Goal: Navigation & Orientation: Find specific page/section

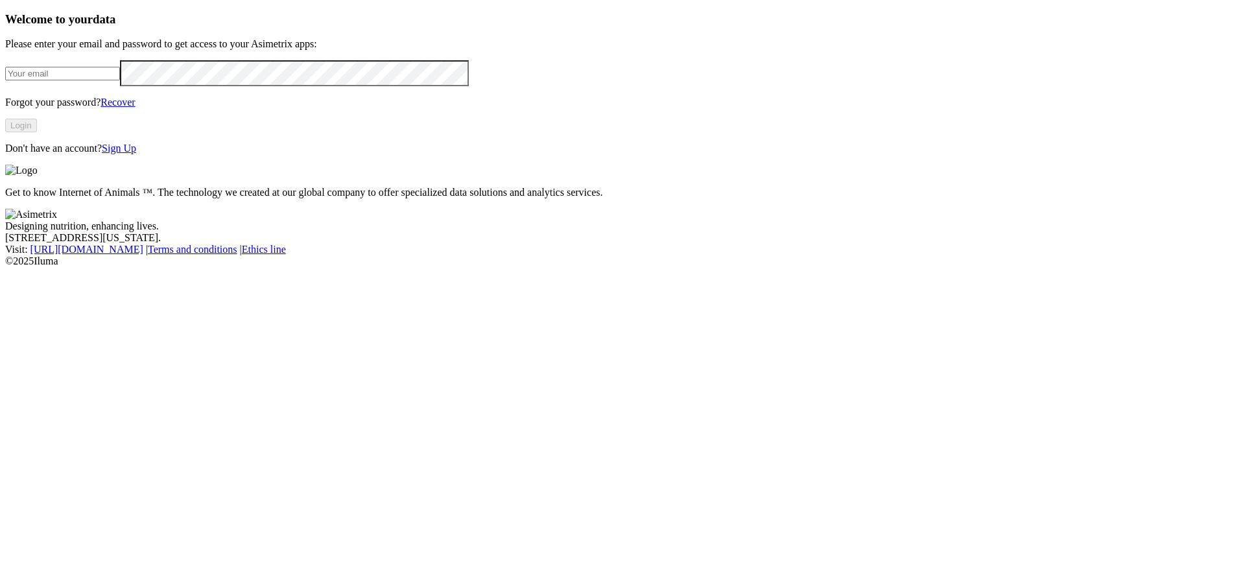
type input "[PERSON_NAME][EMAIL_ADDRESS][DOMAIN_NAME]"
click at [37, 132] on button "Login" at bounding box center [21, 126] width 32 height 14
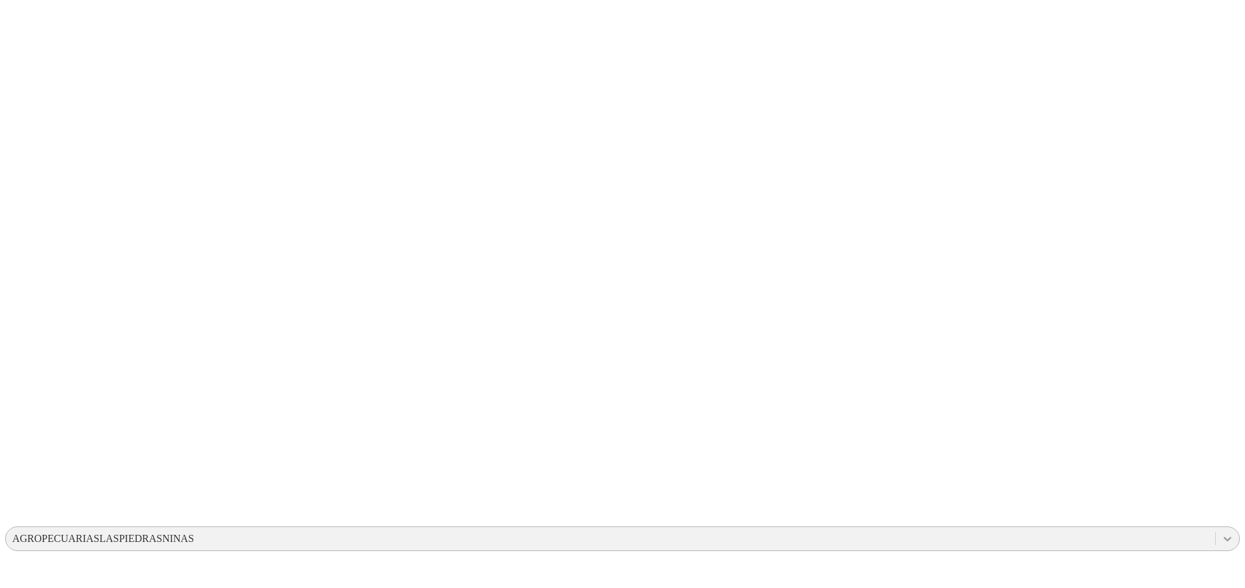
click at [1224, 537] on icon at bounding box center [1228, 539] width 8 height 5
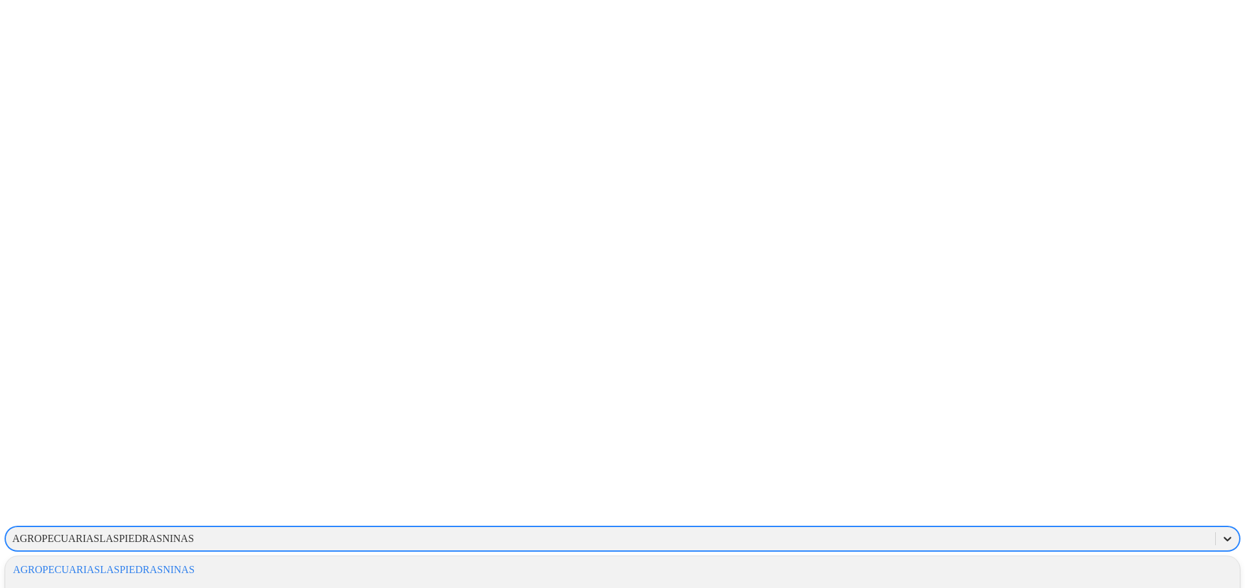
click at [1216, 527] on div at bounding box center [1227, 538] width 23 height 23
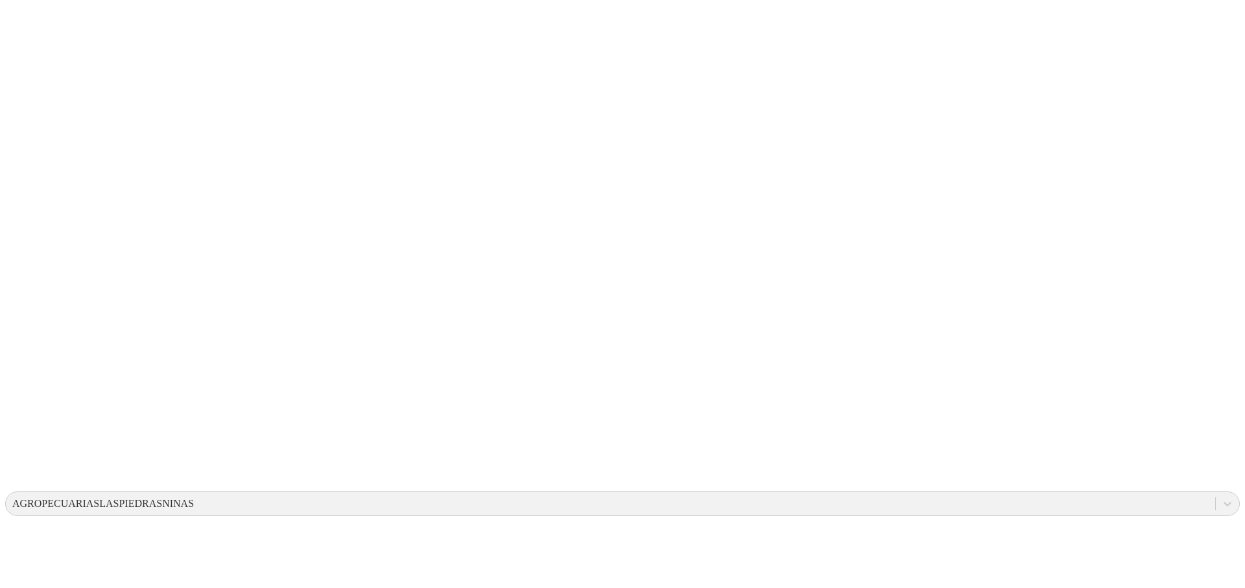
scroll to position [12, 0]
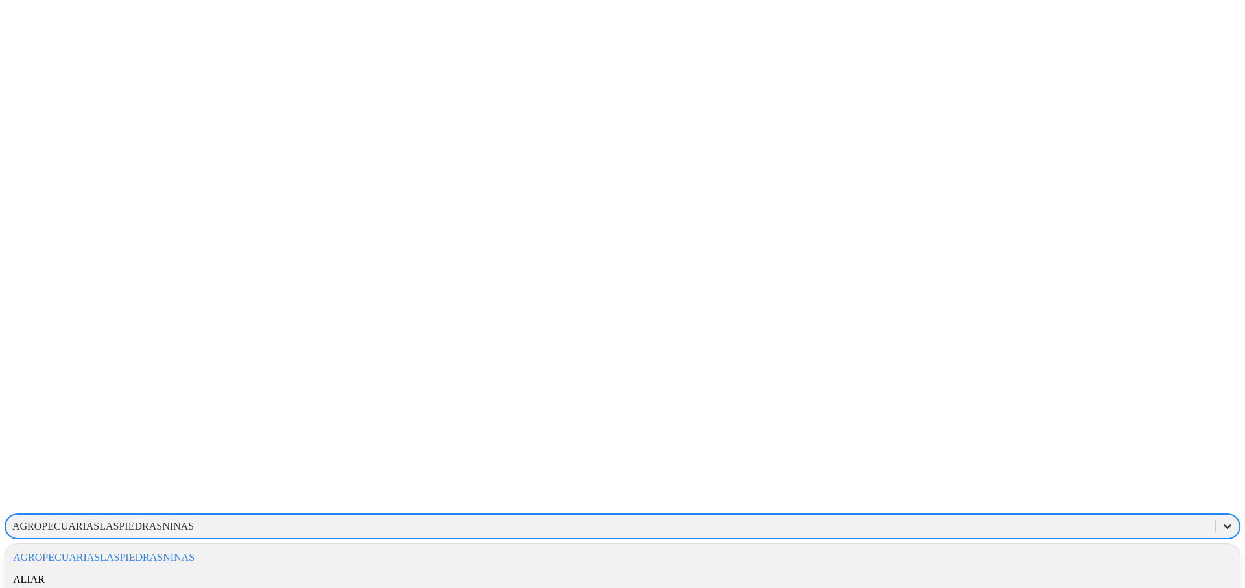
click at [1221, 520] on icon at bounding box center [1227, 526] width 13 height 13
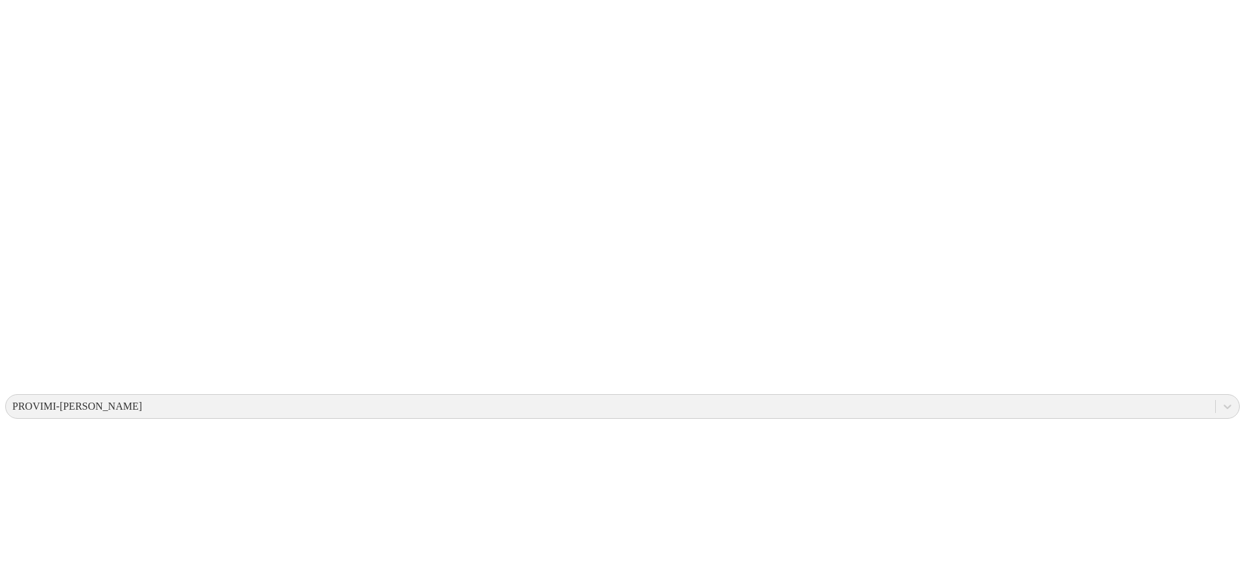
scroll to position [5, 0]
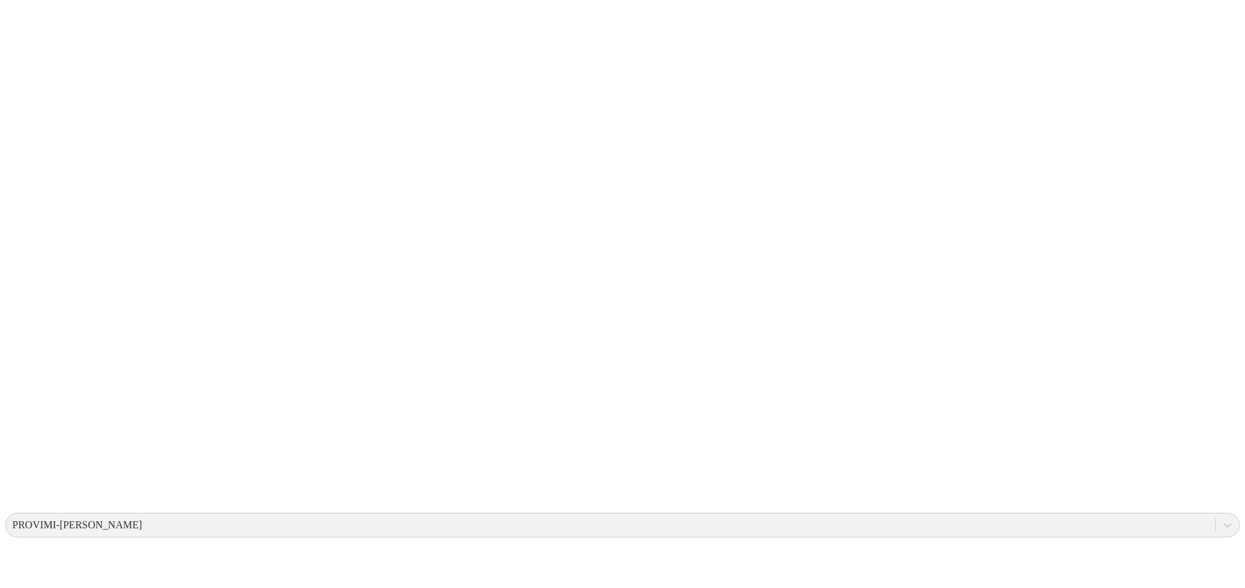
scroll to position [15, 0]
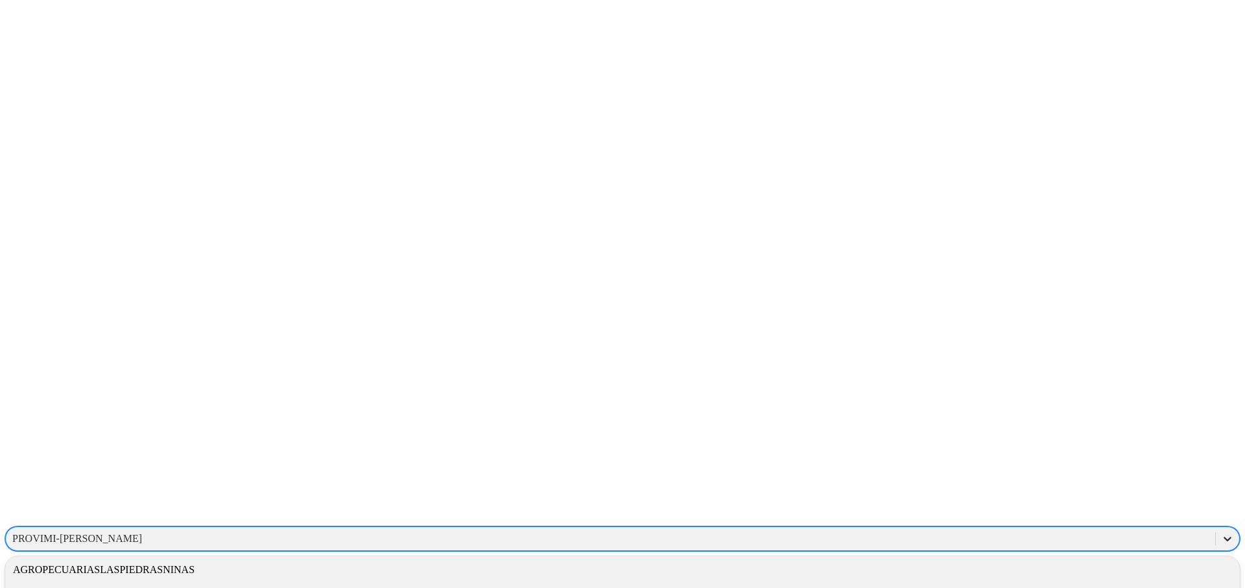
click at [1221, 533] on icon at bounding box center [1227, 539] width 13 height 13
